Goal: Ask a question

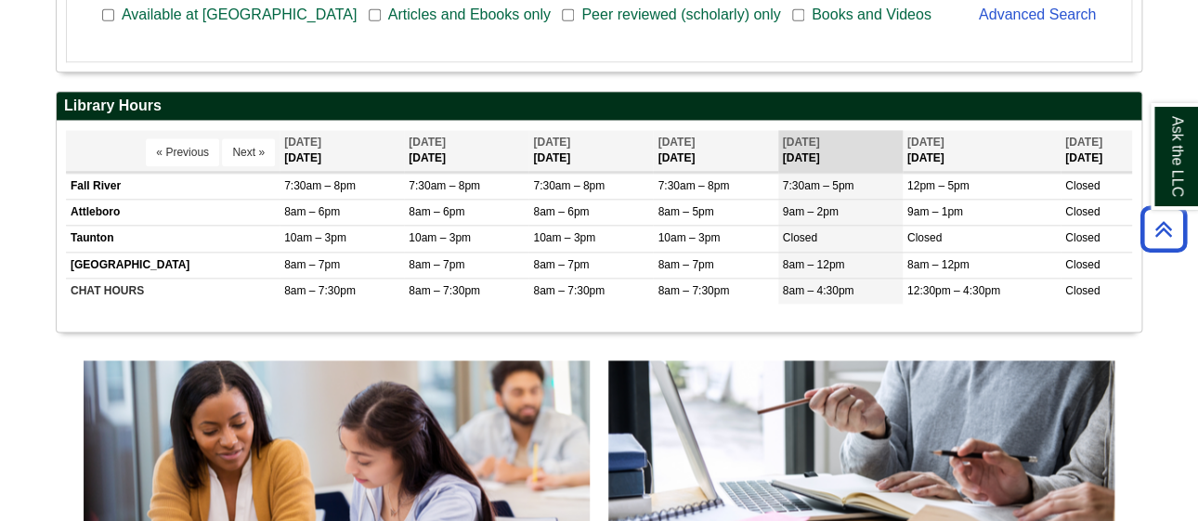
scroll to position [718, 0]
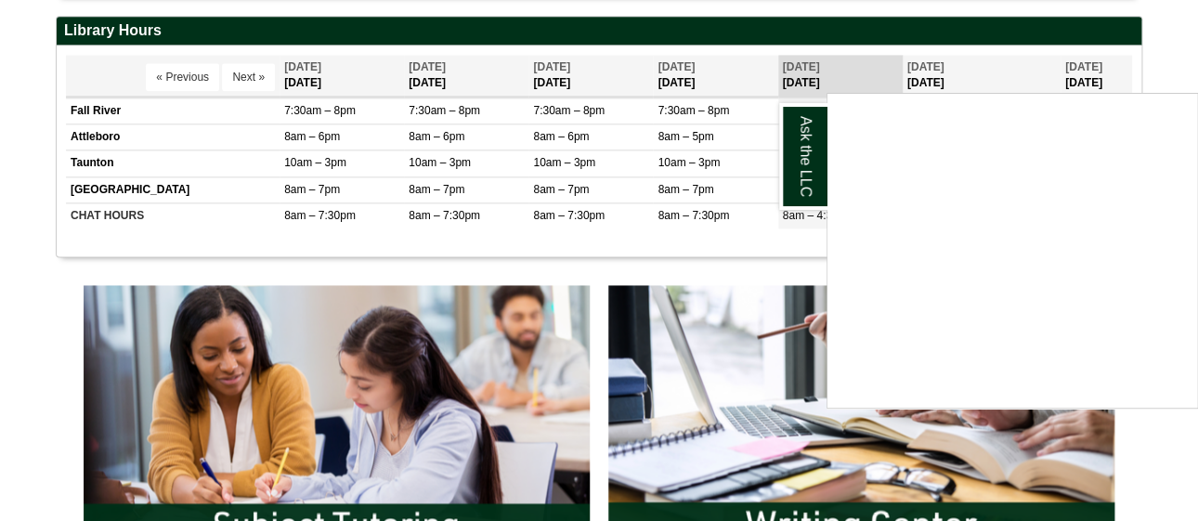
click at [5, 329] on body "Skip to Main Content Toggle navigation Home Access Services Access Services Pol…" at bounding box center [599, 438] width 1198 height 2312
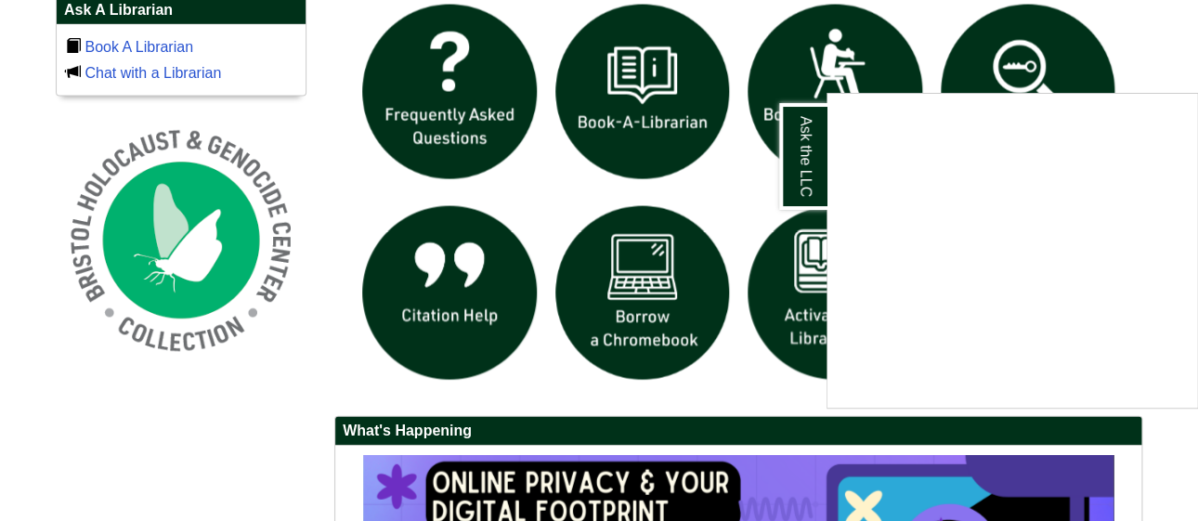
scroll to position [1312, 0]
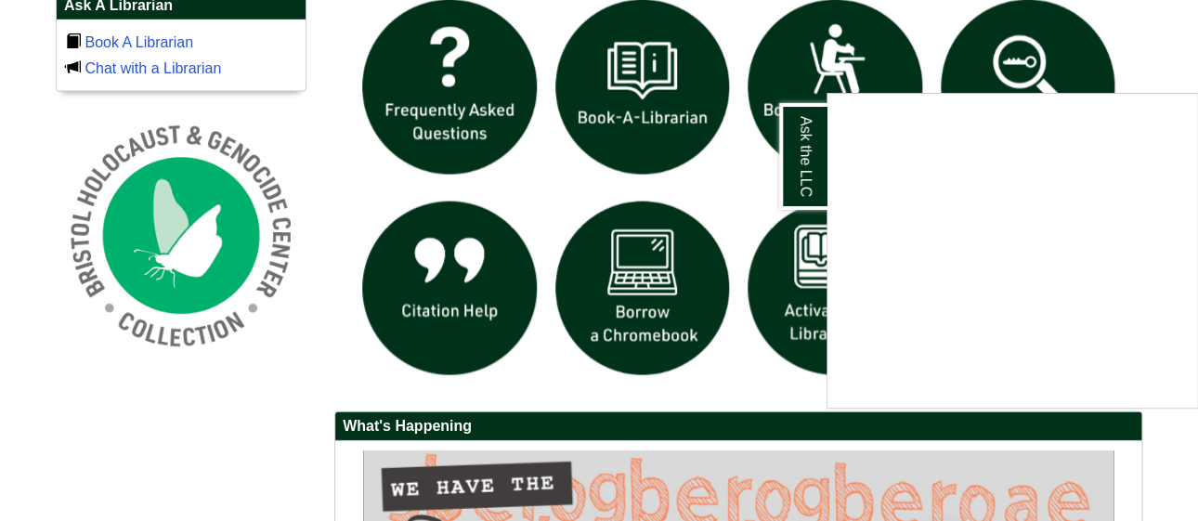
click at [320, 408] on div at bounding box center [738, 467] width 836 height 952
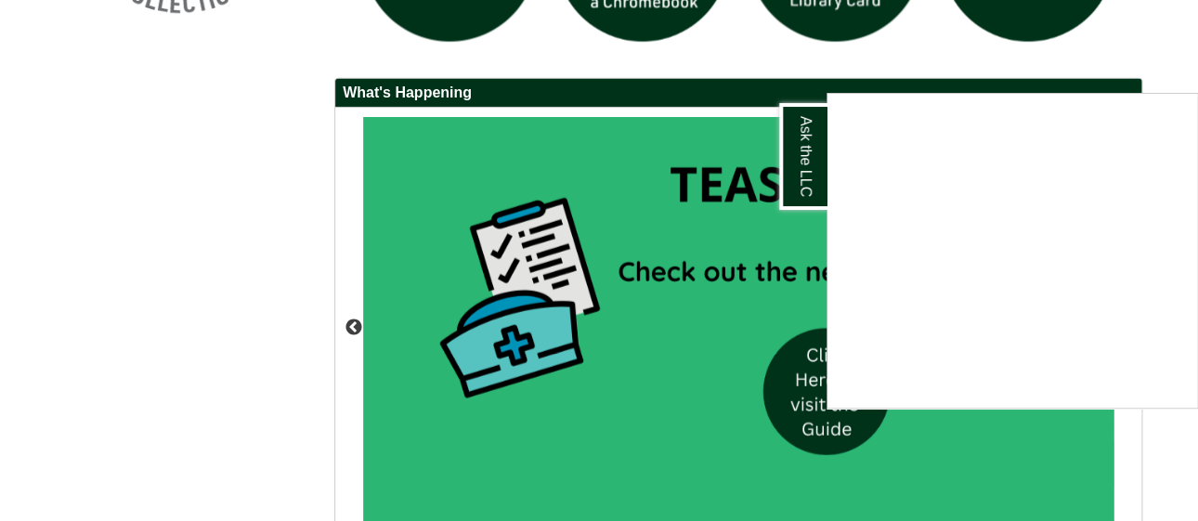
scroll to position [1609, 0]
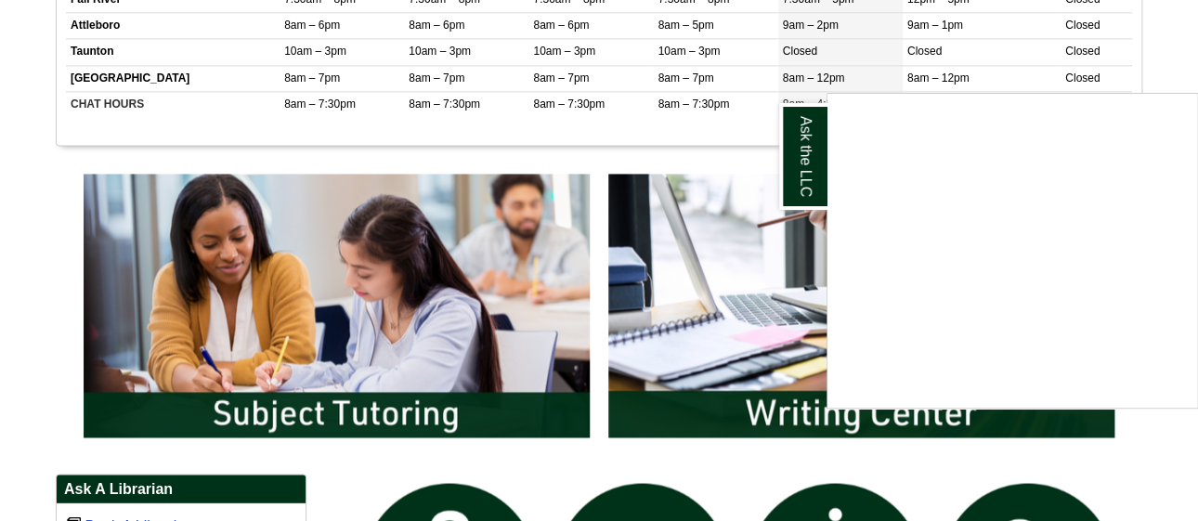
scroll to position [792, 0]
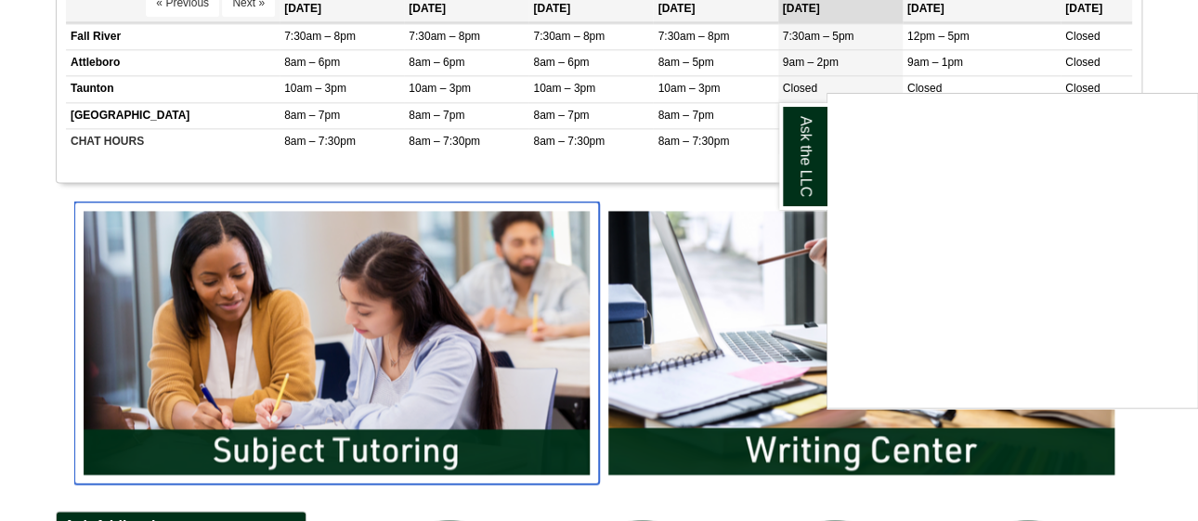
click at [424, 294] on img "slideshow" at bounding box center [336, 343] width 525 height 282
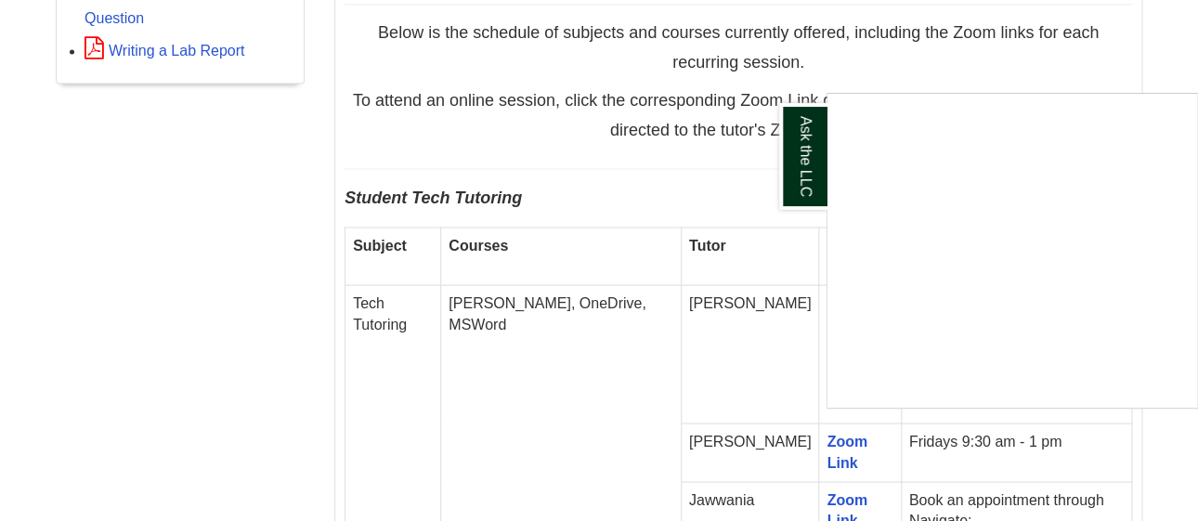
scroll to position [1225, 0]
